Goal: Information Seeking & Learning: Learn about a topic

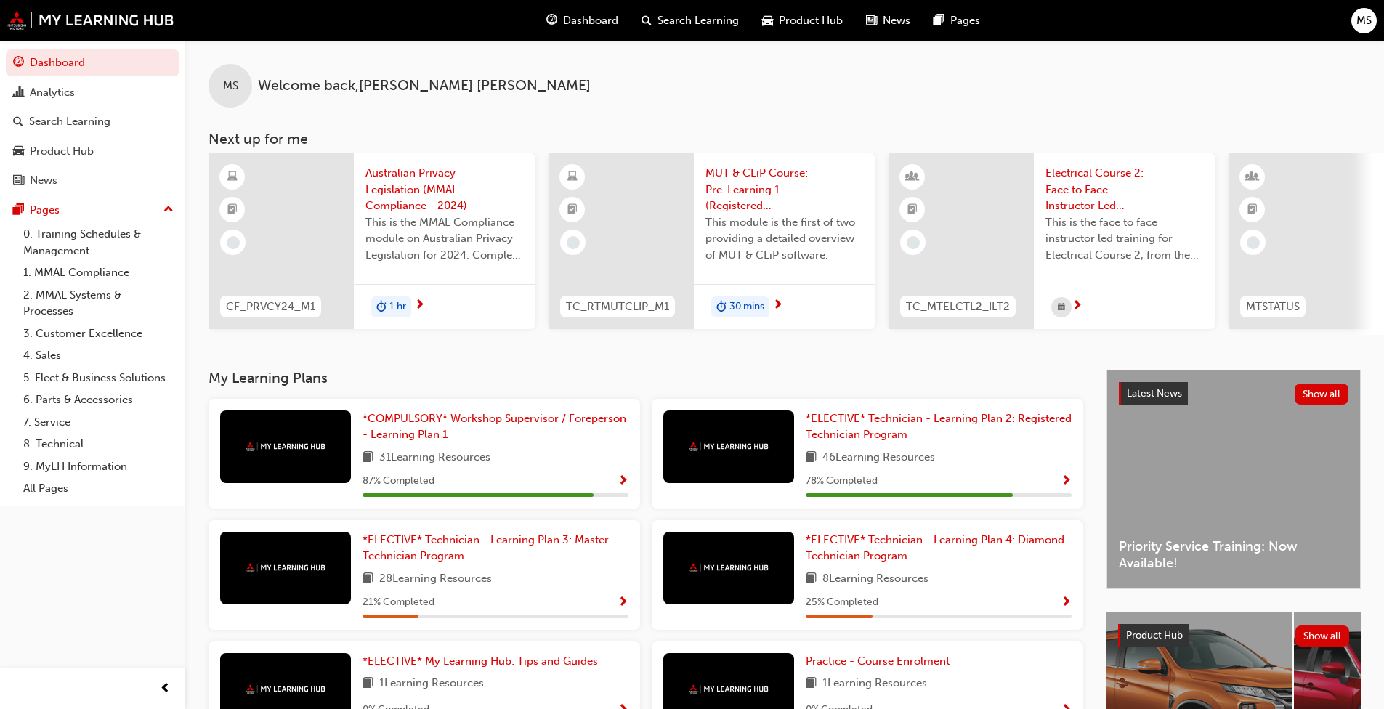
click at [726, 307] on span "30 mins" at bounding box center [747, 307] width 35 height 17
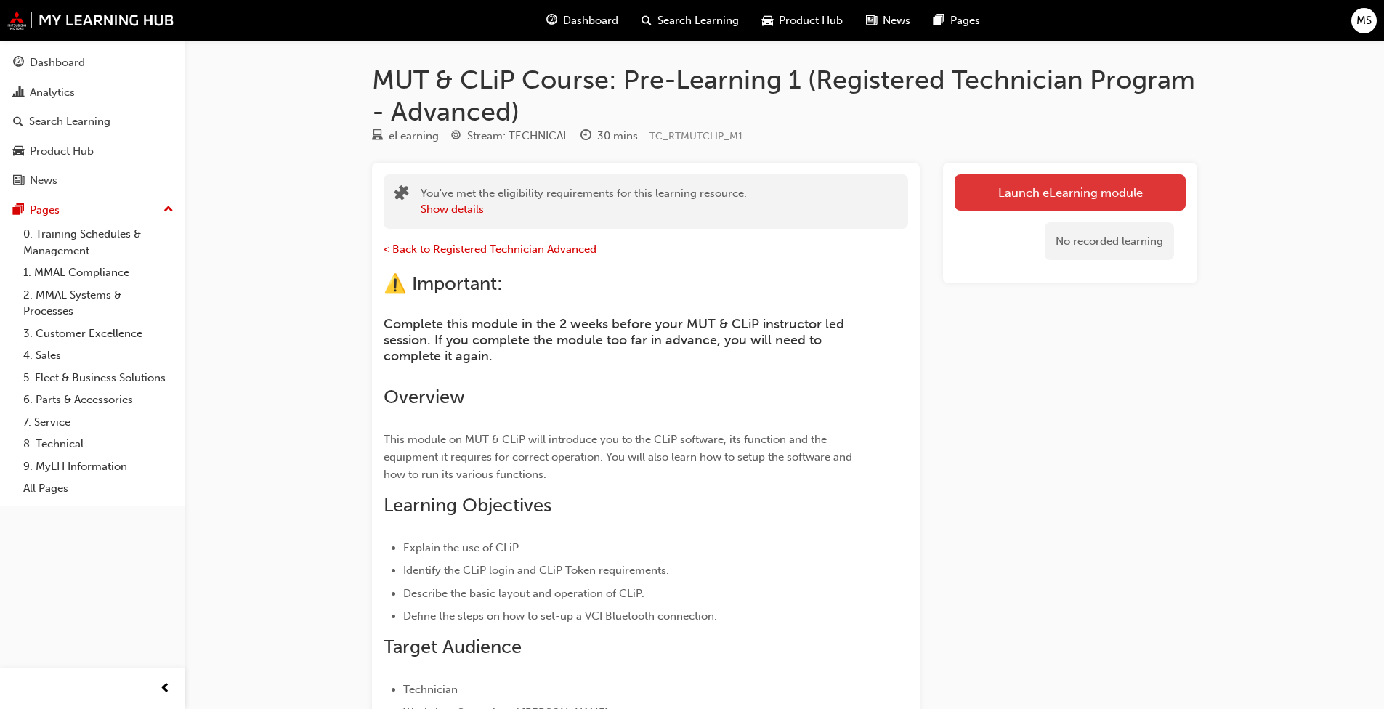
click at [726, 195] on link "Launch eLearning module" at bounding box center [1070, 192] width 231 height 36
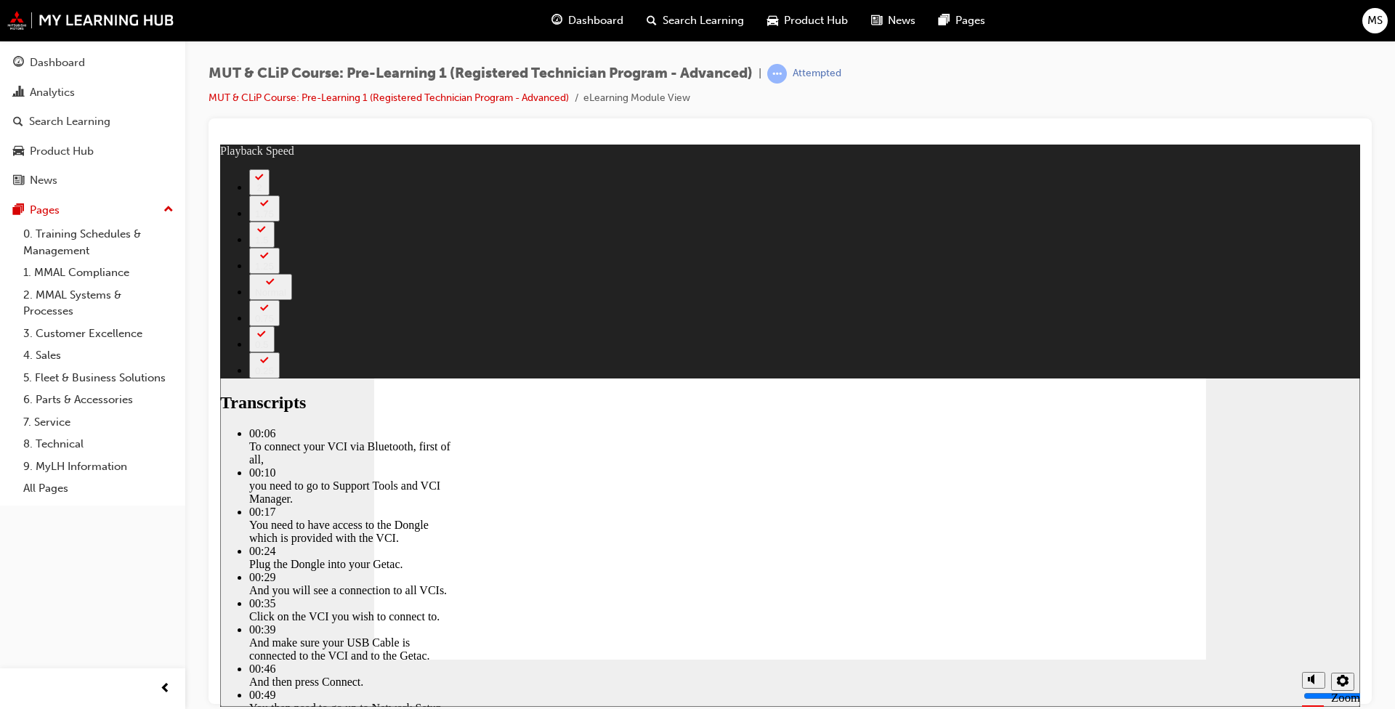
type input "15"
type input "53"
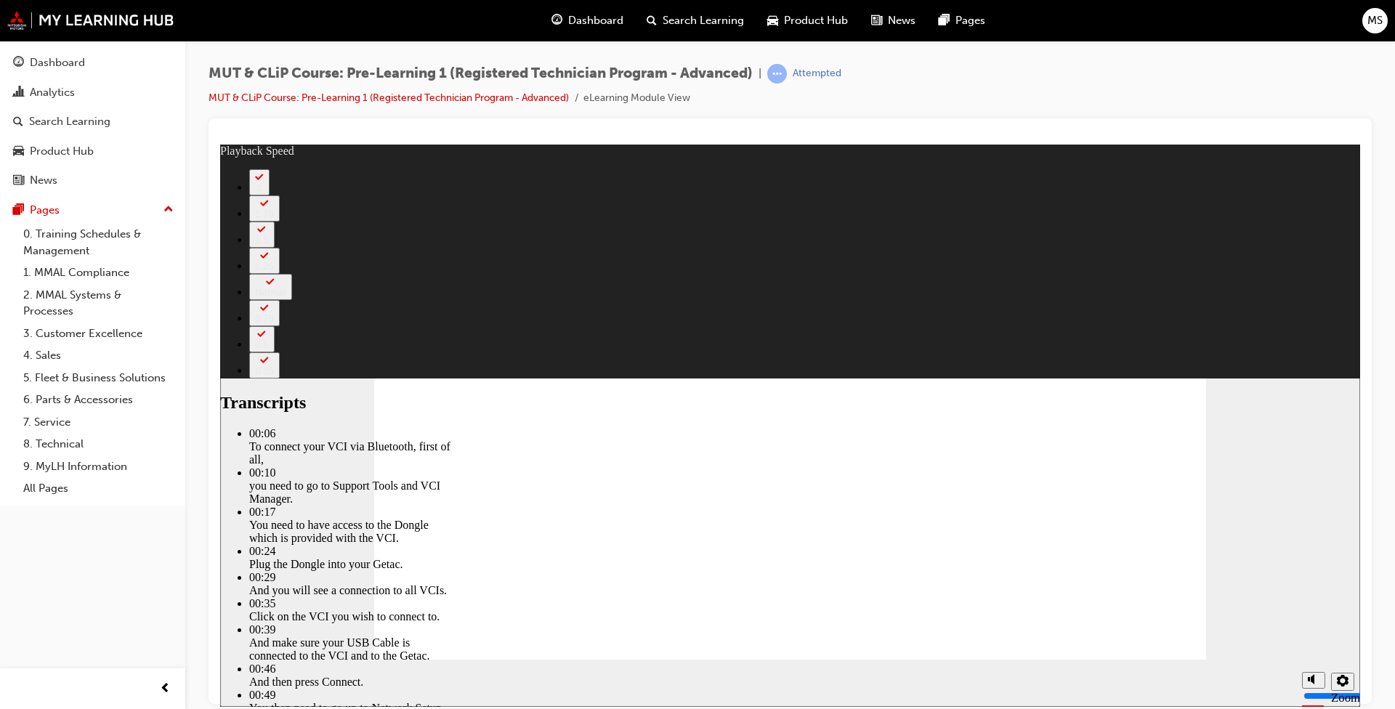
click at [726, 543] on div "slide: Setting up a Bluetooth connection with VCI Player controls unavailable u…" at bounding box center [790, 425] width 1140 height 562
type input "131"
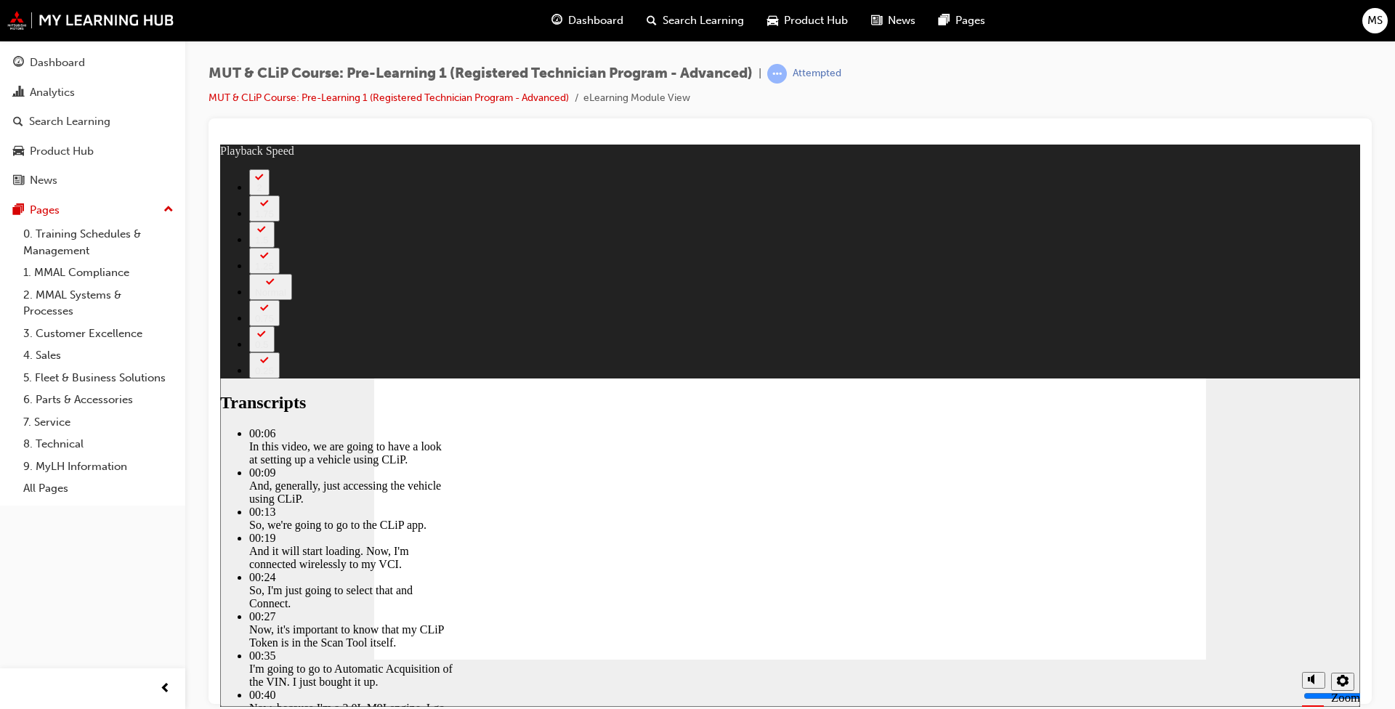
type input "75"
